Goal: Task Accomplishment & Management: Use online tool/utility

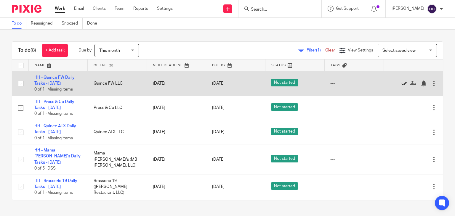
click at [402, 84] on icon at bounding box center [405, 84] width 6 height 6
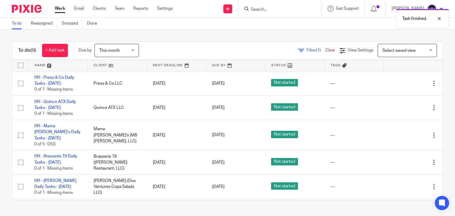
click at [402, 84] on icon at bounding box center [405, 84] width 6 height 6
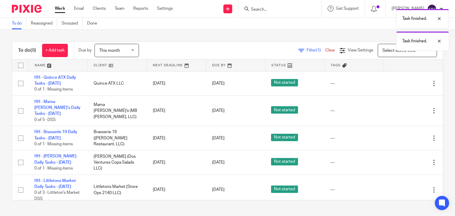
click at [402, 84] on icon at bounding box center [405, 84] width 6 height 6
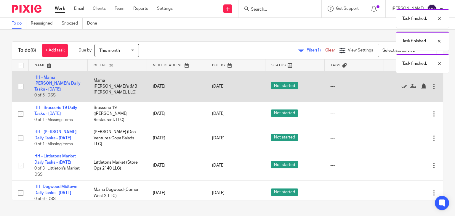
click at [44, 82] on link "HH - Mama [PERSON_NAME]'s Daily Tasks - [DATE]" at bounding box center [57, 84] width 46 height 16
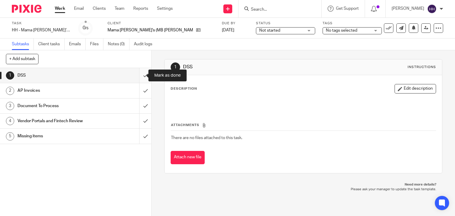
click at [142, 77] on input "submit" at bounding box center [75, 75] width 151 height 15
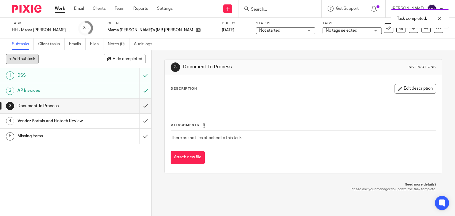
click at [31, 59] on button "+ Add subtask" at bounding box center [22, 59] width 33 height 10
click at [39, 58] on input "text" at bounding box center [54, 59] width 97 height 10
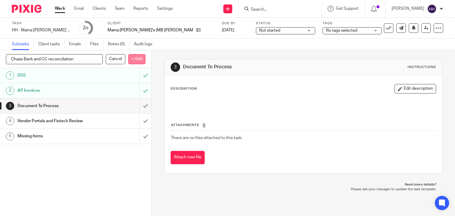
type input "Chase Bank and CC reconciliation"
click at [128, 63] on p "+ Add" at bounding box center [136, 59] width 17 height 10
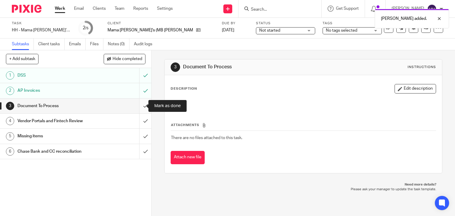
click at [138, 110] on input "submit" at bounding box center [75, 106] width 151 height 15
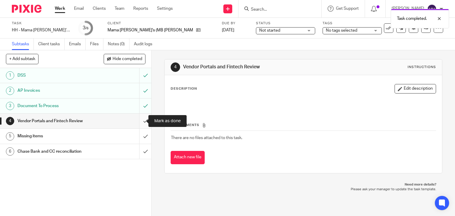
click at [140, 120] on input "submit" at bounding box center [75, 121] width 151 height 15
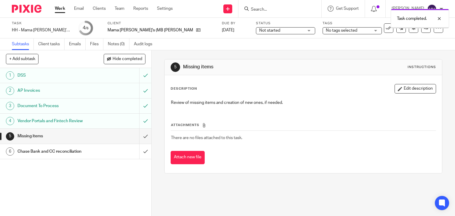
click at [135, 136] on input "submit" at bounding box center [75, 136] width 151 height 15
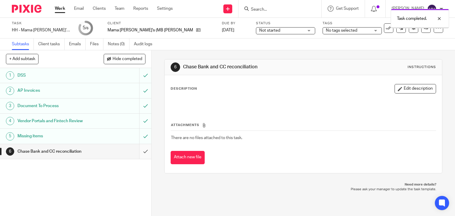
click at [138, 147] on input "submit" at bounding box center [75, 151] width 151 height 15
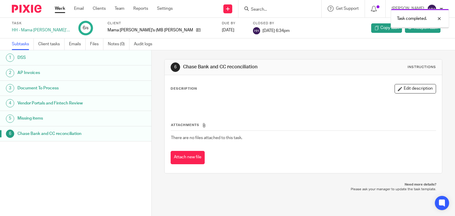
click at [62, 9] on link "Work" at bounding box center [60, 9] width 10 height 6
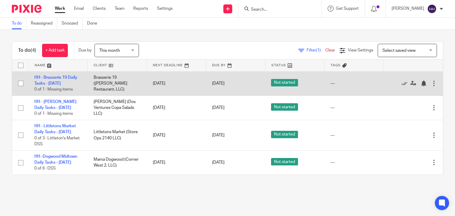
click at [65, 80] on td "HH - Brasserie 19 Daily Tasks - [DATE] 0 of 1 · Missing items" at bounding box center [57, 83] width 59 height 24
click at [64, 81] on td "HH - Brasserie 19 Daily Tasks - Thursday 0 of 1 · Missing items" at bounding box center [57, 83] width 59 height 24
click at [64, 82] on link "HH - Brasserie 19 Daily Tasks - [DATE]" at bounding box center [55, 81] width 43 height 10
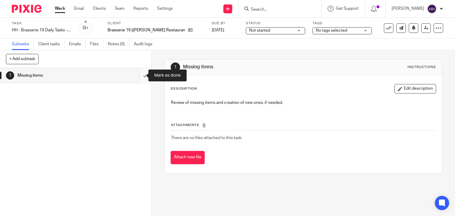
click at [142, 78] on input "submit" at bounding box center [75, 75] width 151 height 15
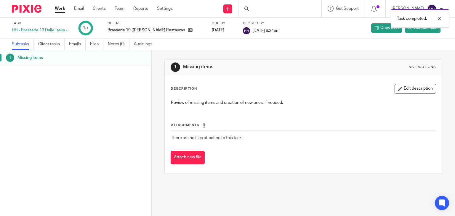
click at [63, 12] on link "Work" at bounding box center [60, 9] width 10 height 6
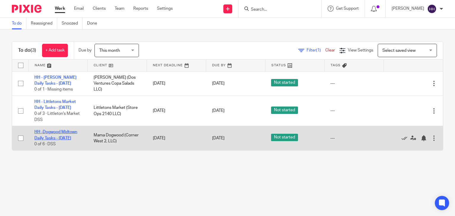
click at [69, 138] on link "HH -Dogwood Midtown Daily Tasks - [DATE]" at bounding box center [55, 135] width 43 height 10
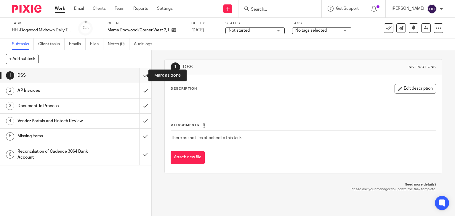
click at [135, 76] on input "submit" at bounding box center [75, 75] width 151 height 15
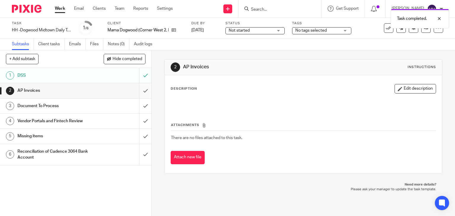
click at [138, 88] on input "submit" at bounding box center [75, 90] width 151 height 15
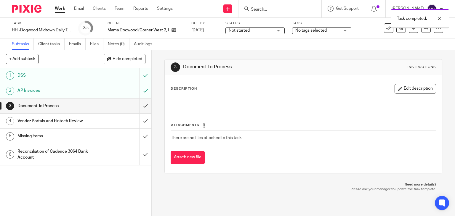
click at [140, 104] on input "submit" at bounding box center [75, 106] width 151 height 15
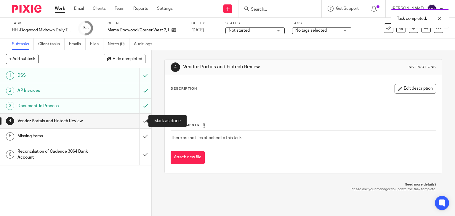
click at [142, 122] on input "submit" at bounding box center [75, 121] width 151 height 15
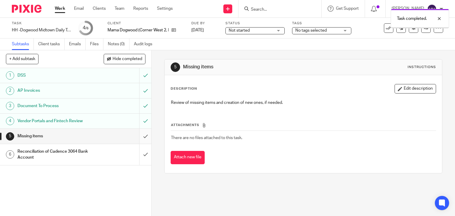
click at [140, 134] on input "submit" at bounding box center [75, 136] width 151 height 15
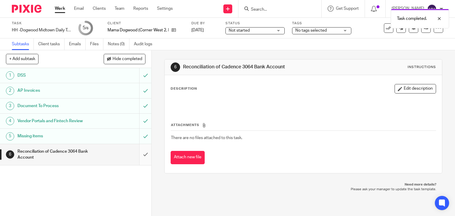
click at [139, 151] on input "submit" at bounding box center [75, 154] width 151 height 21
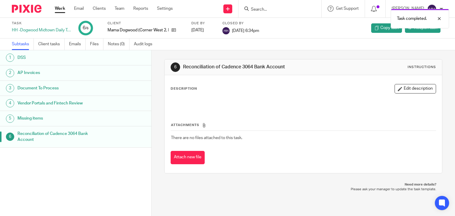
click at [56, 8] on link "Work" at bounding box center [60, 9] width 10 height 6
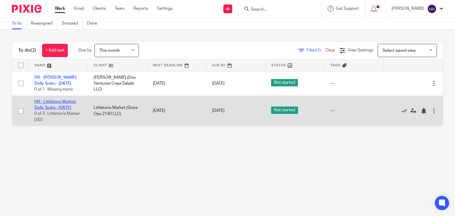
click at [69, 108] on link "HH - Littletons Market Daily Tasks - [DATE]" at bounding box center [54, 105] width 41 height 10
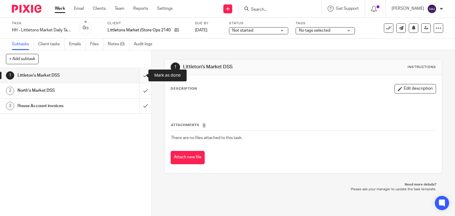
click at [139, 75] on input "submit" at bounding box center [75, 75] width 151 height 15
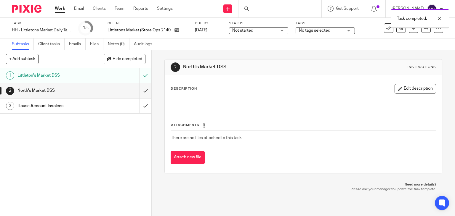
click at [138, 88] on input "submit" at bounding box center [75, 90] width 151 height 15
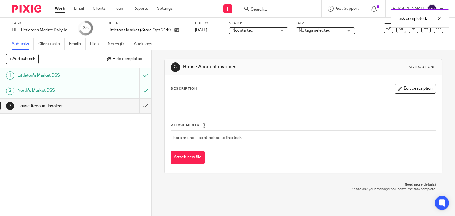
click at [142, 107] on input "submit" at bounding box center [75, 106] width 151 height 15
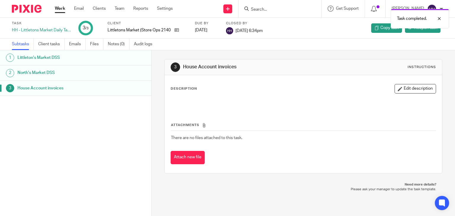
click at [56, 8] on link "Work" at bounding box center [60, 9] width 10 height 6
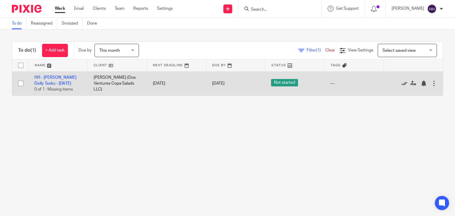
click at [402, 84] on icon at bounding box center [405, 84] width 6 height 6
